Goal: Transaction & Acquisition: Purchase product/service

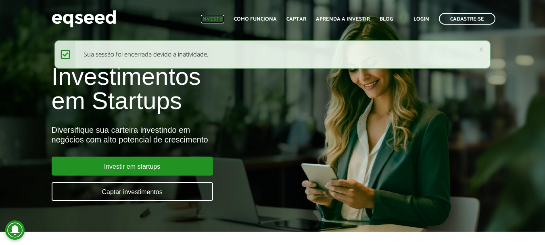
click at [217, 21] on link "Investir" at bounding box center [212, 19] width 23 height 5
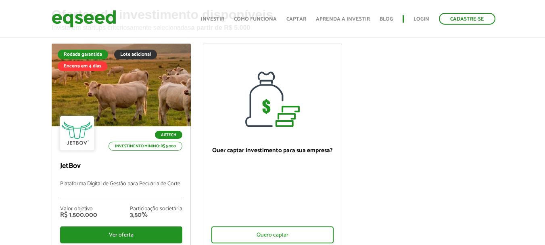
scroll to position [81, 0]
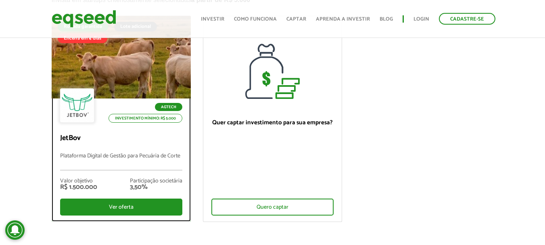
click at [124, 136] on p "JetBov" at bounding box center [121, 138] width 122 height 9
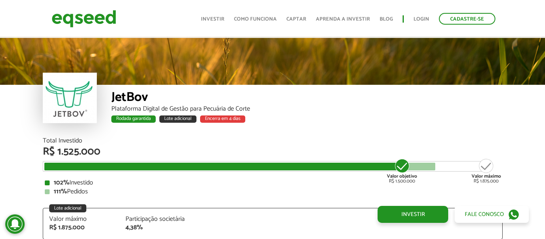
scroll to position [996, 0]
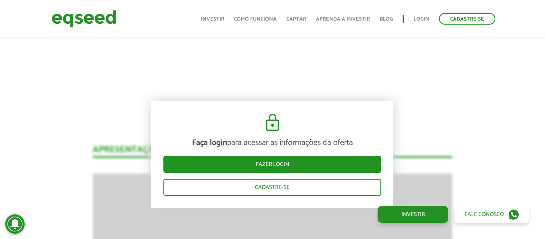
drag, startPoint x: 62, startPoint y: 152, endPoint x: 92, endPoint y: 152, distance: 29.9
click at [92, 152] on div "JetBov Plataforma Digital de Gestão para Pecuária de Corte Rodada garantida Lot…" at bounding box center [272, 213] width 545 height 2345
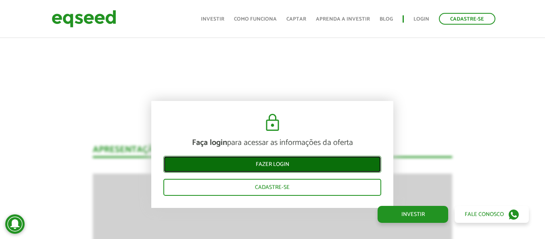
click at [293, 157] on link "Fazer login" at bounding box center [272, 164] width 218 height 17
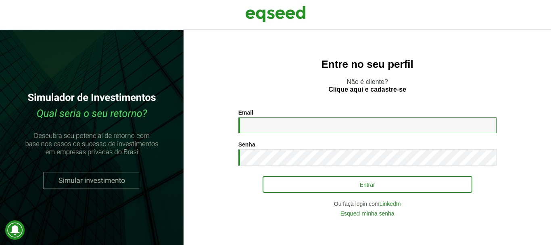
type input "**********"
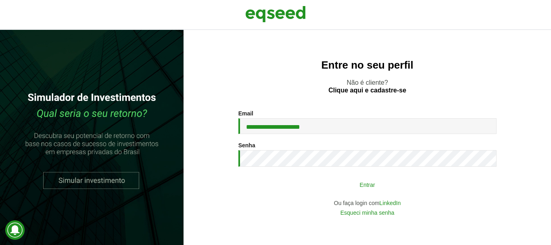
click at [331, 187] on button "Entrar" at bounding box center [368, 184] width 210 height 15
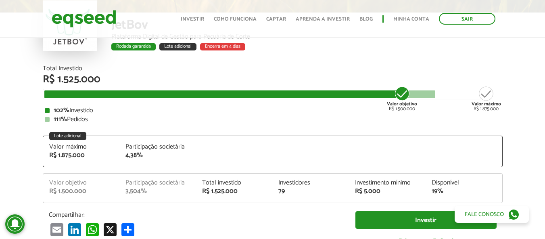
scroll to position [121, 0]
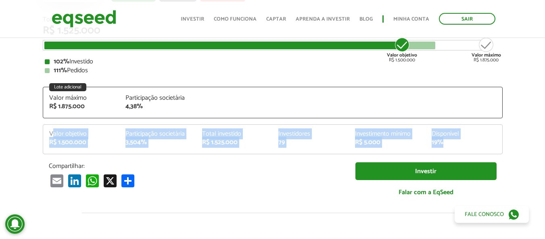
drag, startPoint x: 53, startPoint y: 134, endPoint x: 476, endPoint y: 148, distance: 423.4
click at [476, 148] on div "Valor objetivo R$ 1.500.000 Participação societária 3,504% Total investido R$ 1…" at bounding box center [272, 142] width 459 height 23
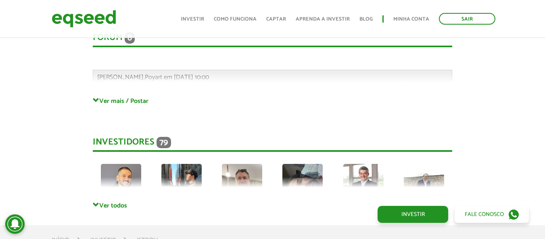
scroll to position [2219, 0]
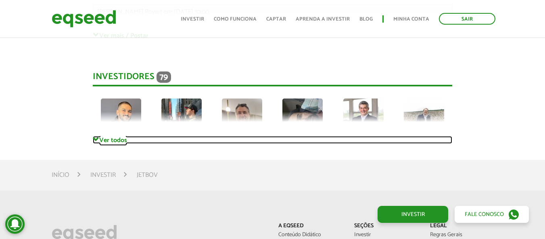
click at [104, 136] on link "Ver todos" at bounding box center [272, 140] width 359 height 8
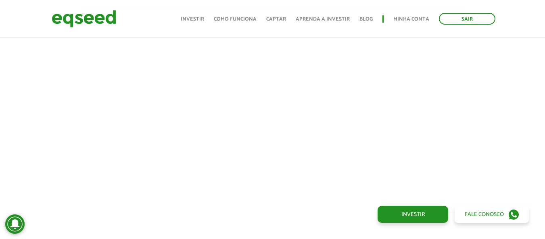
scroll to position [0, 0]
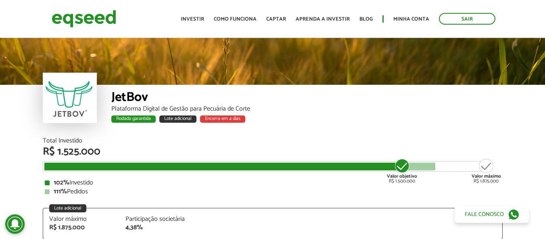
click at [387, 102] on div "JetBov" at bounding box center [306, 98] width 391 height 15
click at [349, 110] on div "Plataforma Digital de Gestão para Pecuária de Corte" at bounding box center [306, 109] width 391 height 6
